Goal: Communication & Community: Answer question/provide support

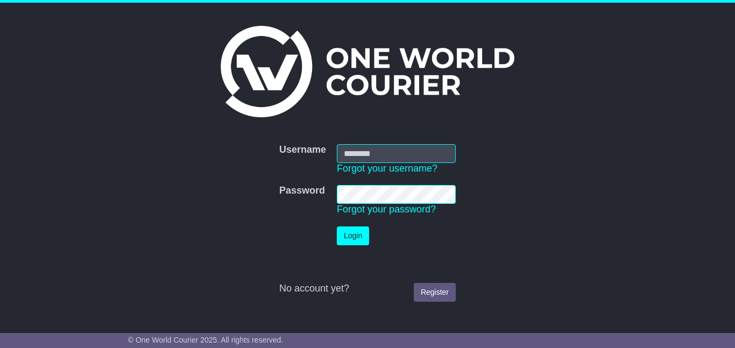
click at [356, 151] on input "Username" at bounding box center [396, 153] width 119 height 19
type input "**********"
click at [349, 234] on button "Login" at bounding box center [353, 235] width 32 height 19
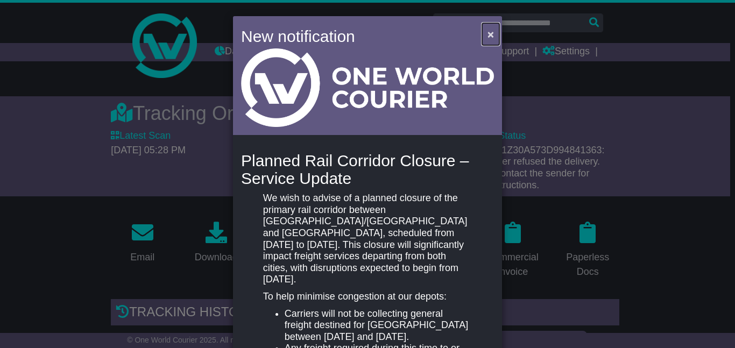
click at [490, 33] on span "×" at bounding box center [490, 34] width 6 height 12
click at [487, 33] on span "×" at bounding box center [490, 34] width 6 height 12
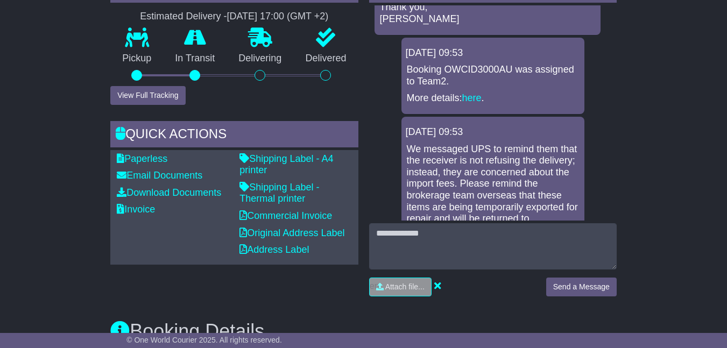
scroll to position [54, 0]
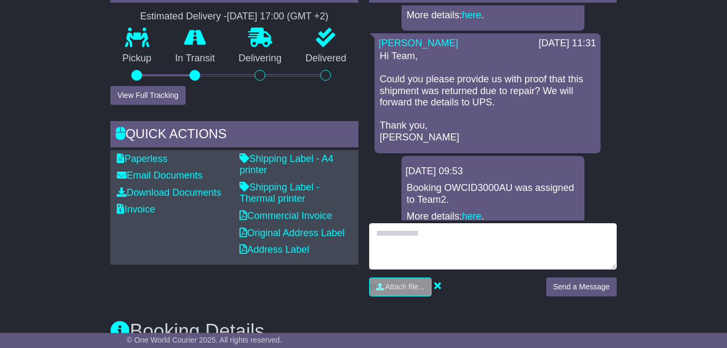
click at [399, 258] on textarea at bounding box center [492, 246] width 247 height 46
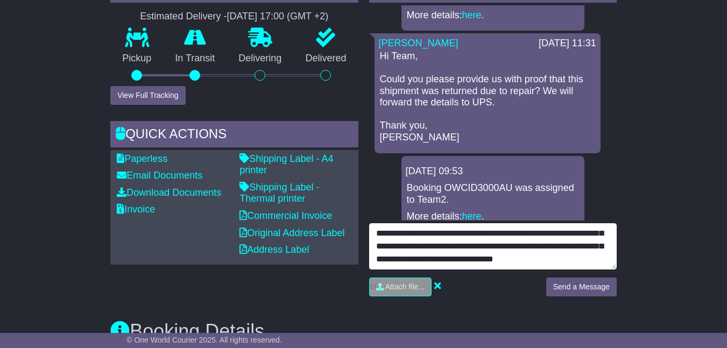
scroll to position [72, 0]
type textarea "**********"
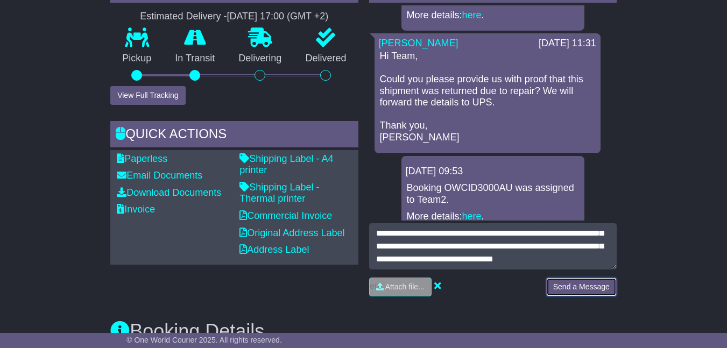
click at [578, 296] on button "Send a Message" at bounding box center [581, 287] width 70 height 19
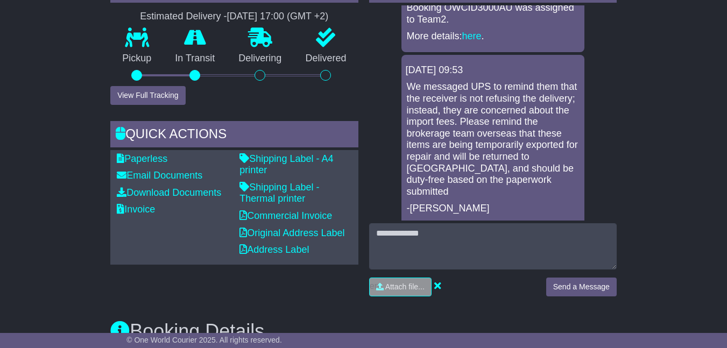
scroll to position [430, 0]
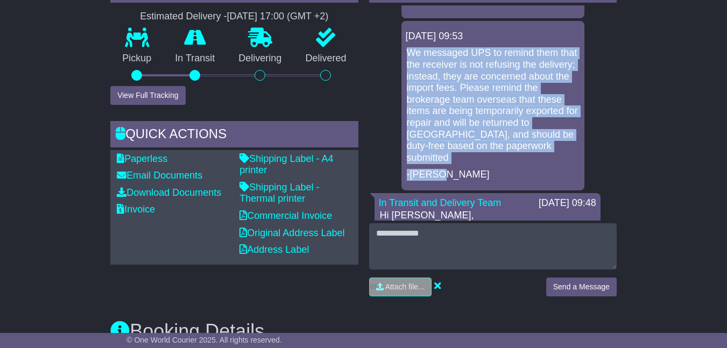
drag, startPoint x: 408, startPoint y: 45, endPoint x: 510, endPoint y: 152, distance: 148.4
click at [512, 154] on div "We messaged UPS to remind them that the receiver is not refusing the delivery; …" at bounding box center [493, 113] width 174 height 133
copy div "We messaged UPS to remind them that the receiver is not refusing the delivery; …"
click at [517, 169] on p "-[PERSON_NAME]" at bounding box center [493, 175] width 172 height 12
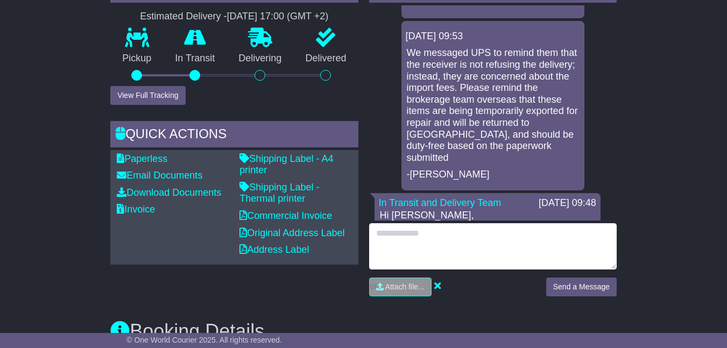
click at [422, 260] on textarea at bounding box center [492, 246] width 247 height 46
paste textarea "**********"
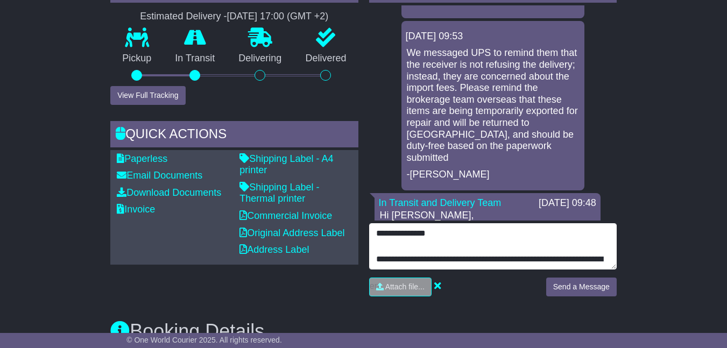
scroll to position [85, 0]
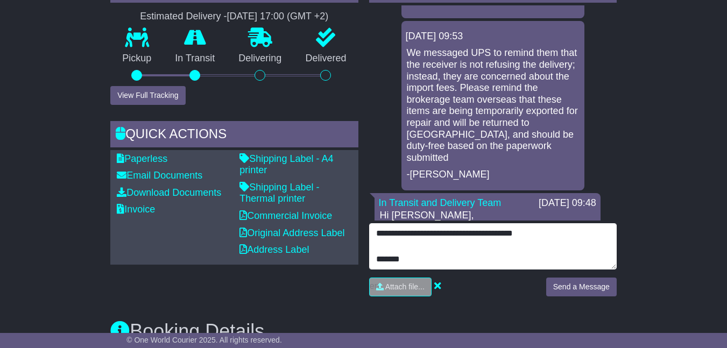
type textarea "**********"
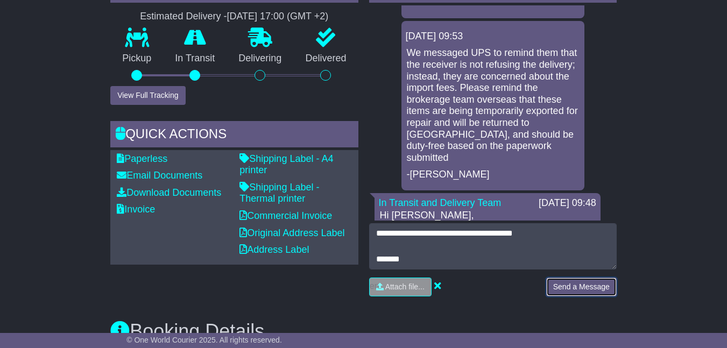
click at [571, 296] on button "Send a Message" at bounding box center [581, 287] width 70 height 19
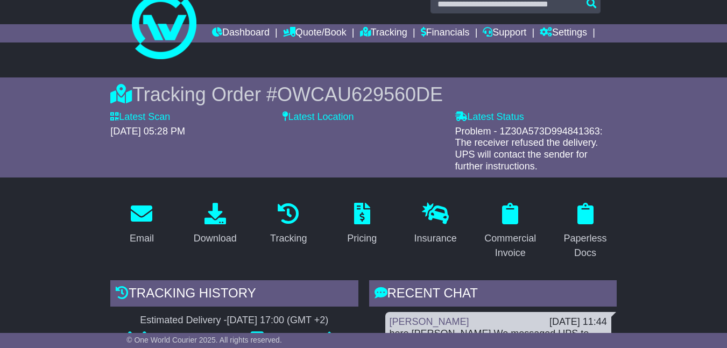
scroll to position [0, 0]
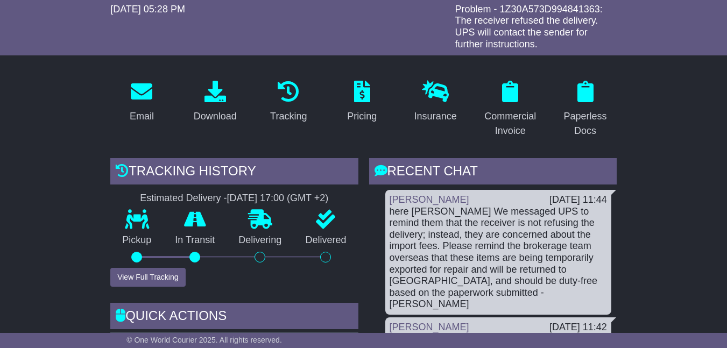
scroll to position [54, 0]
